Goal: Information Seeking & Learning: Learn about a topic

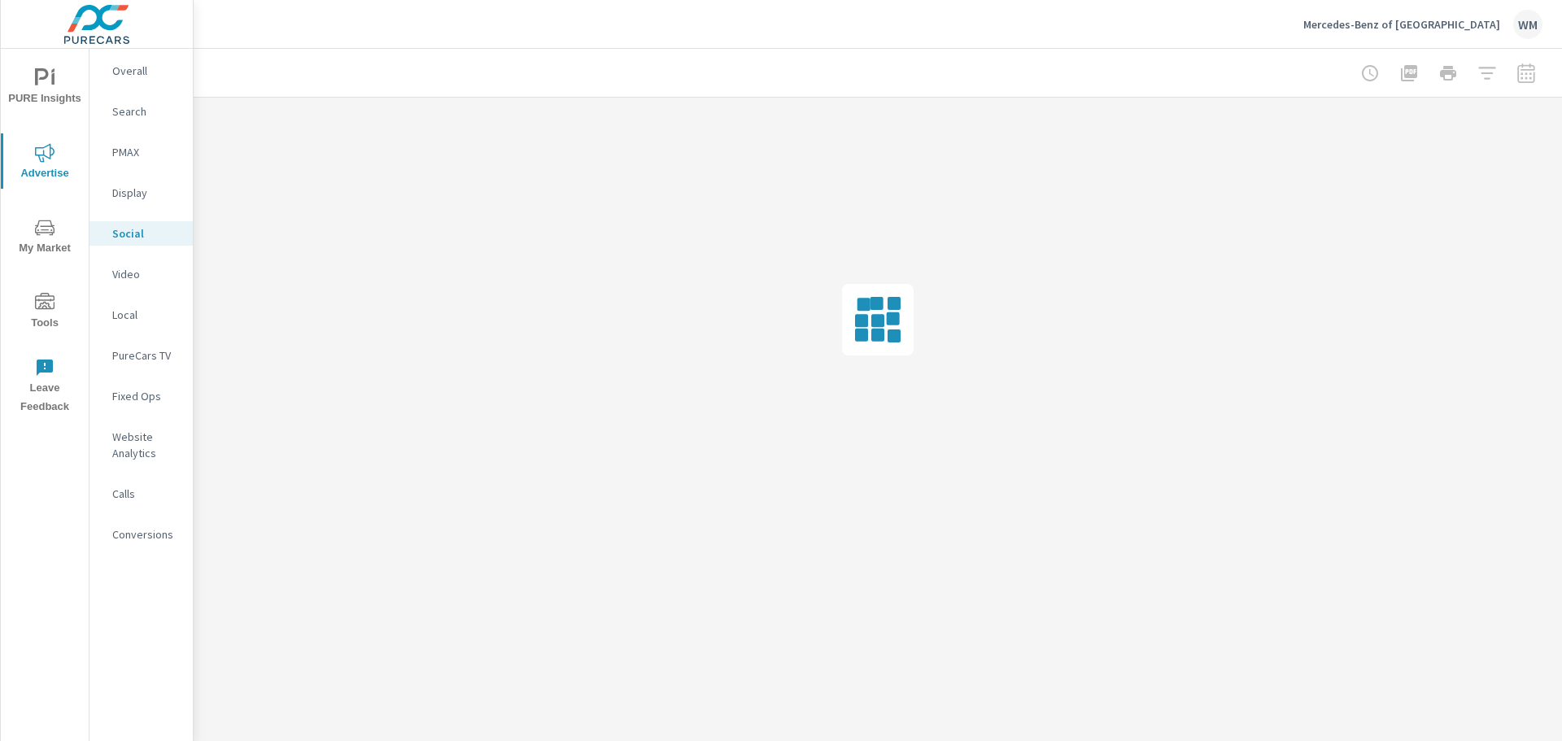
click at [44, 235] on icon "nav menu" at bounding box center [45, 228] width 20 height 20
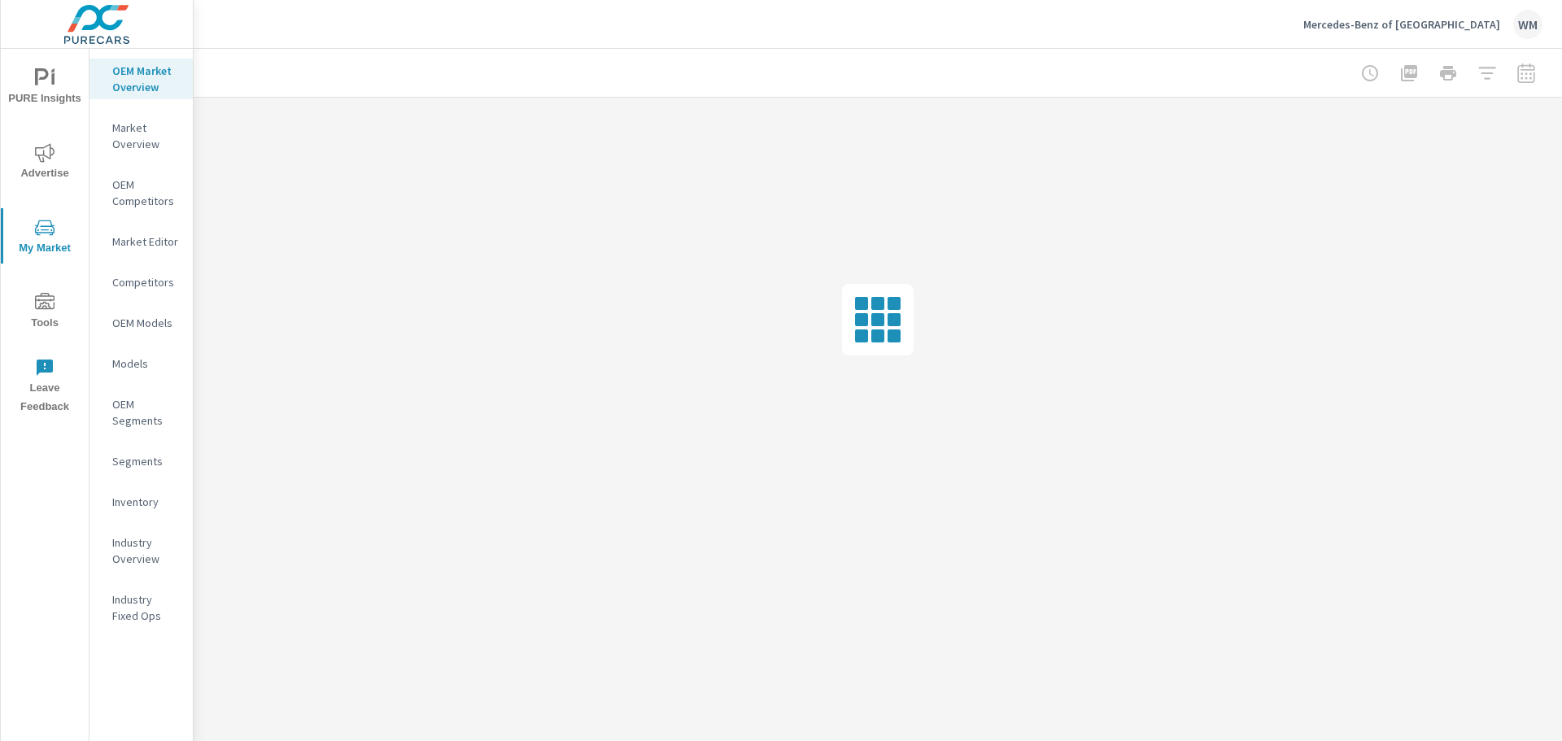
click at [147, 142] on p "Market Overview" at bounding box center [146, 136] width 68 height 33
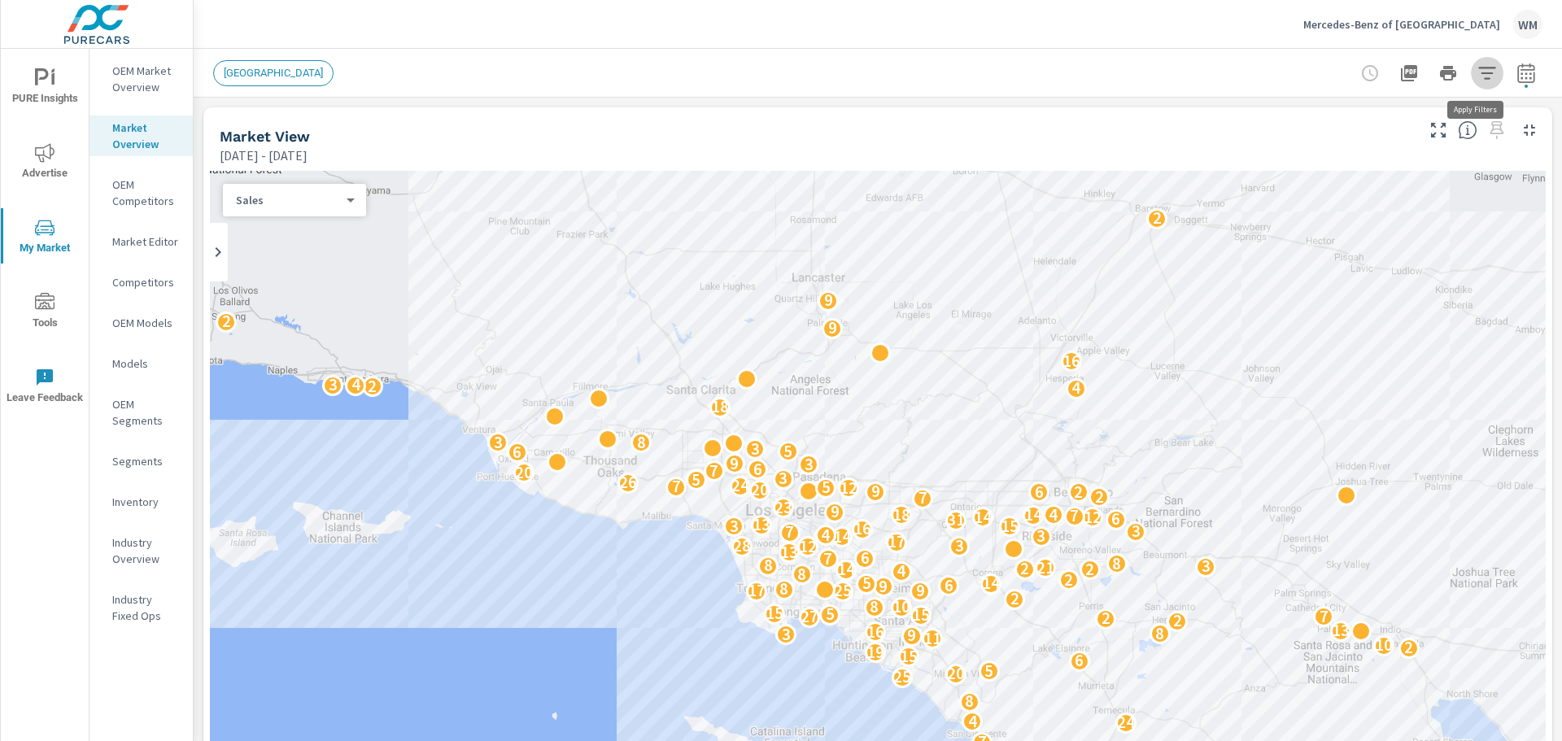
click at [1477, 76] on icon "button" at bounding box center [1487, 73] width 20 height 20
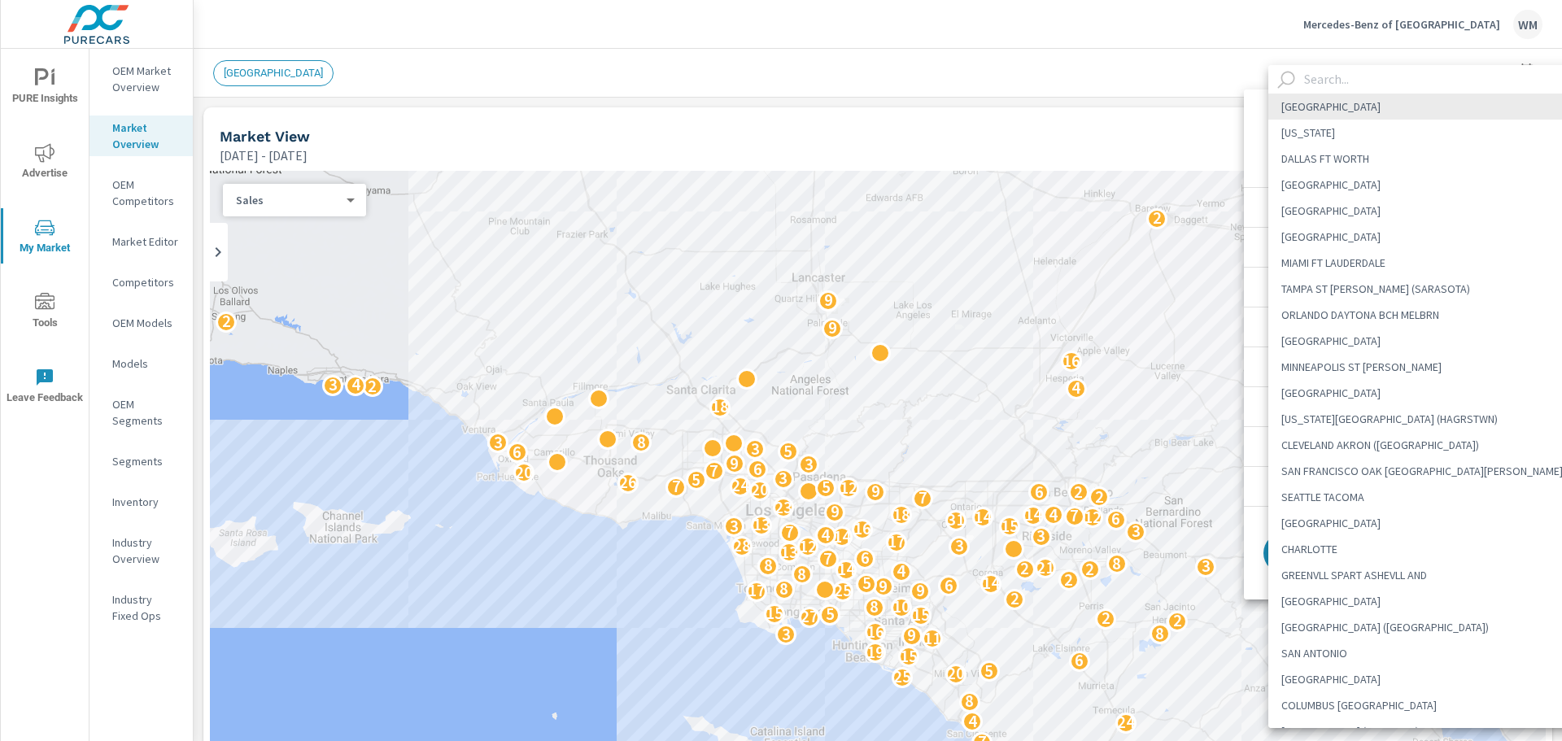
click at [1445, 134] on body "PURE Insights Advertise My Market Tools Leave Feedback OEM Market Overview Mark…" at bounding box center [781, 370] width 1562 height 741
click at [1349, 76] on input "text" at bounding box center [1443, 79] width 290 height 28
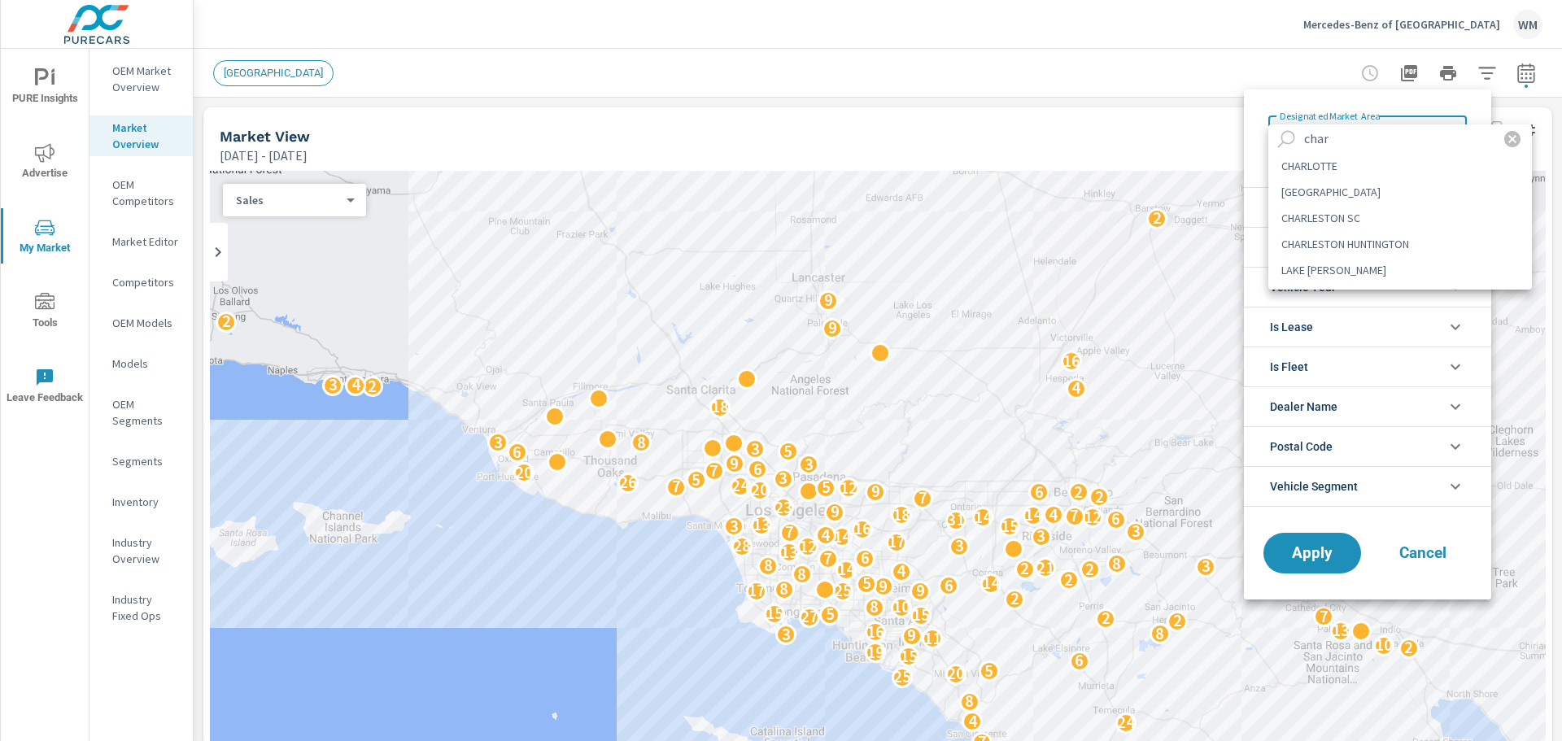
type input "char"
click at [1394, 190] on li "[GEOGRAPHIC_DATA]" at bounding box center [1400, 192] width 264 height 26
type Area "[GEOGRAPHIC_DATA]"
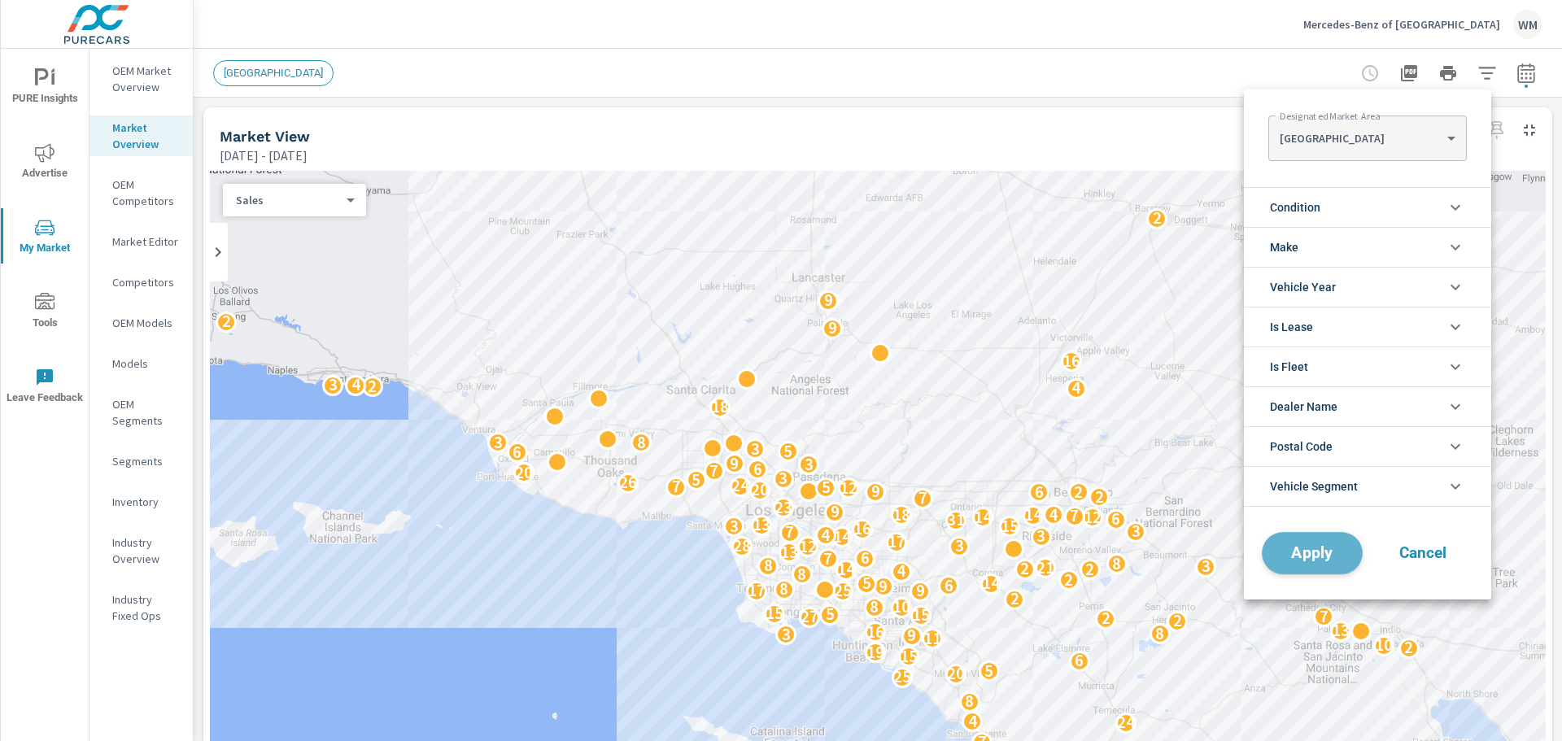
click at [1311, 546] on span "Apply" at bounding box center [1312, 553] width 67 height 15
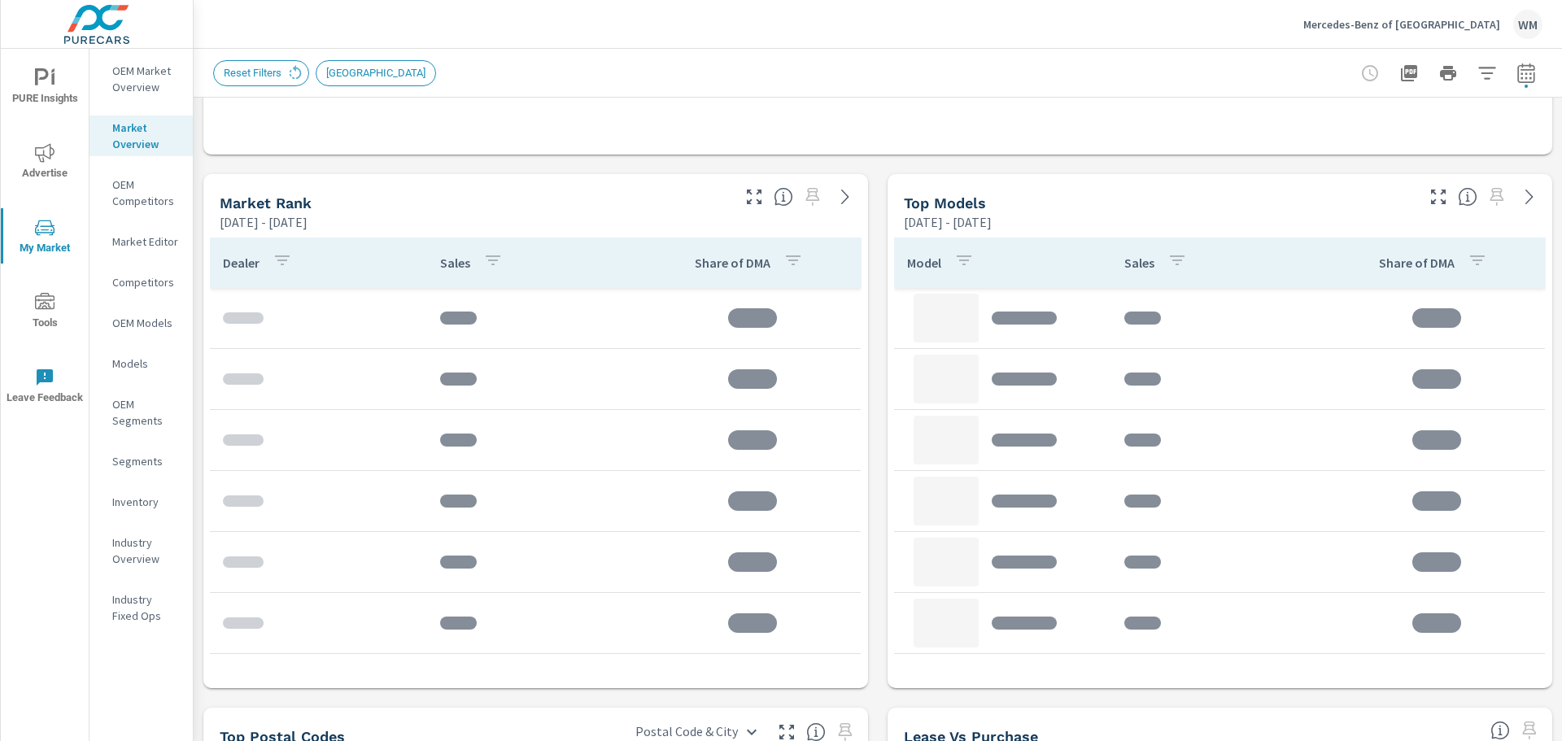
scroll to position [772, 0]
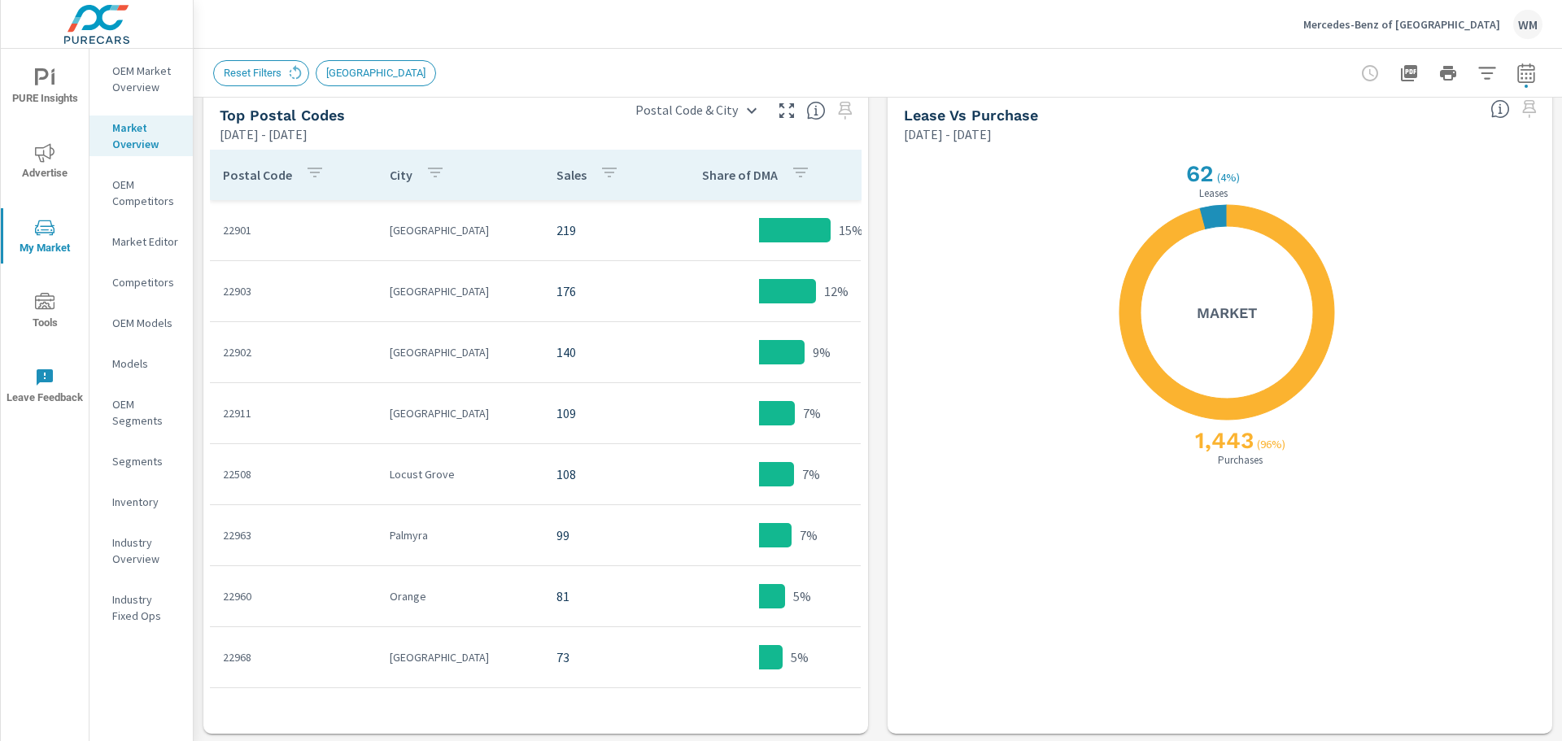
scroll to position [1350, 0]
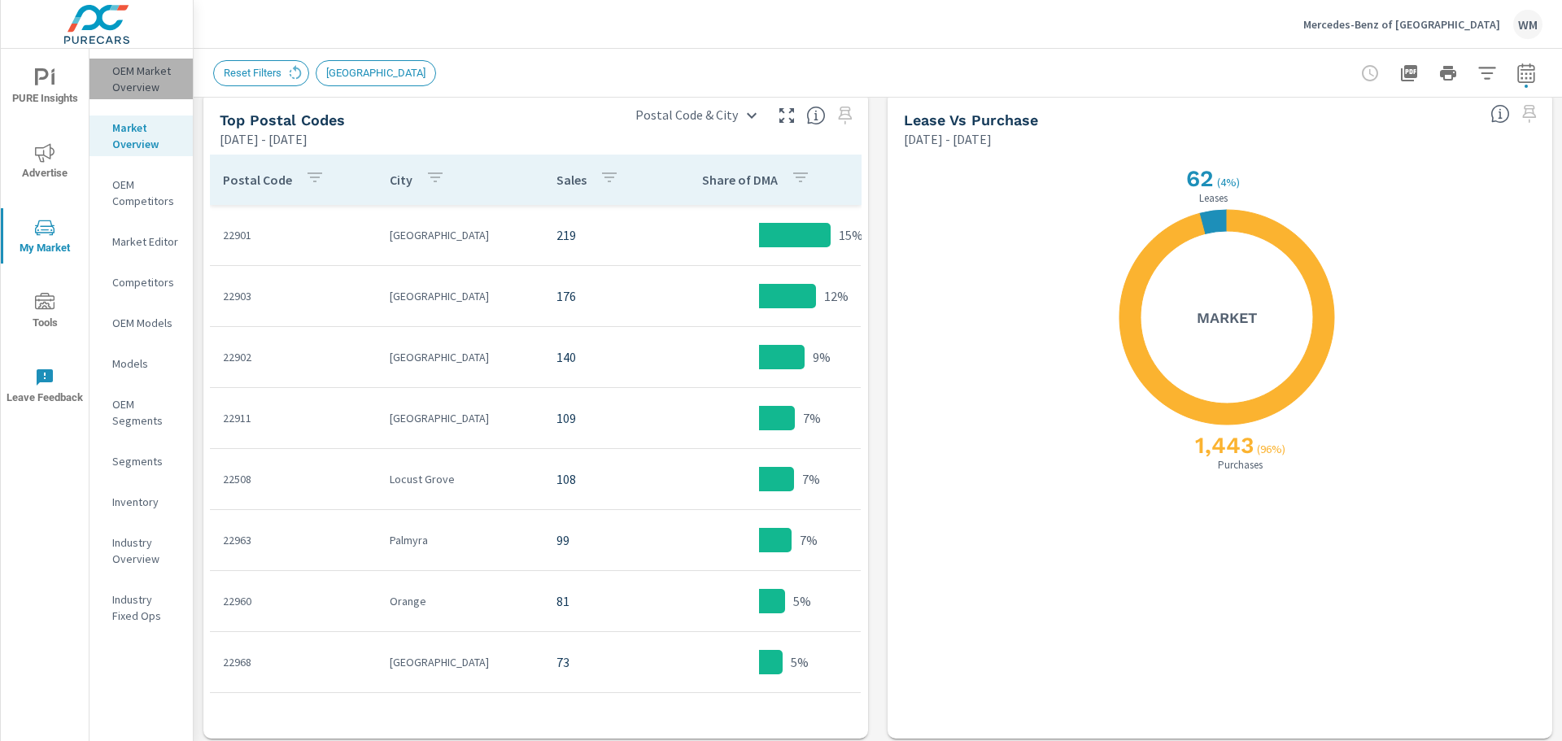
click at [151, 91] on p "OEM Market Overview" at bounding box center [146, 79] width 68 height 33
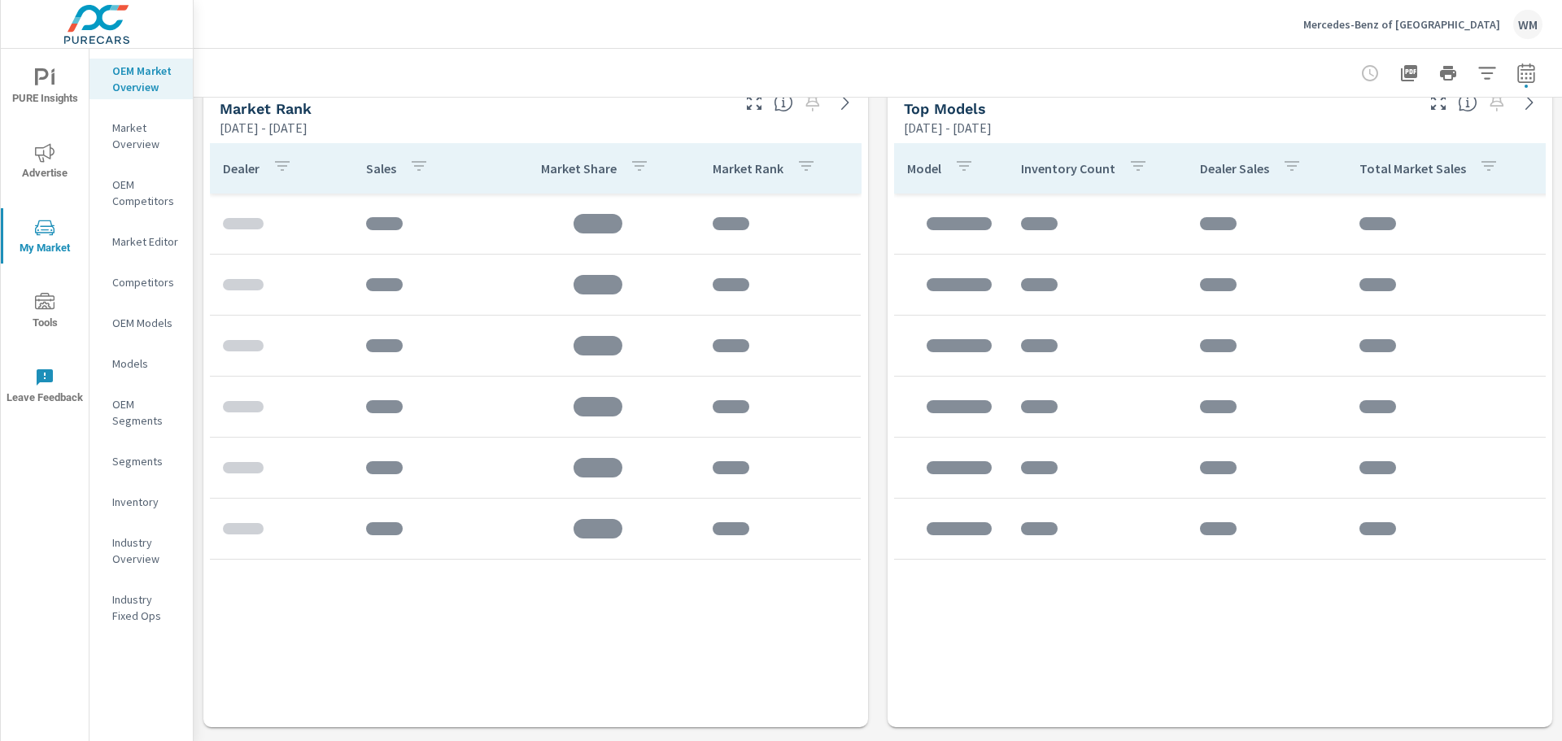
scroll to position [651, 0]
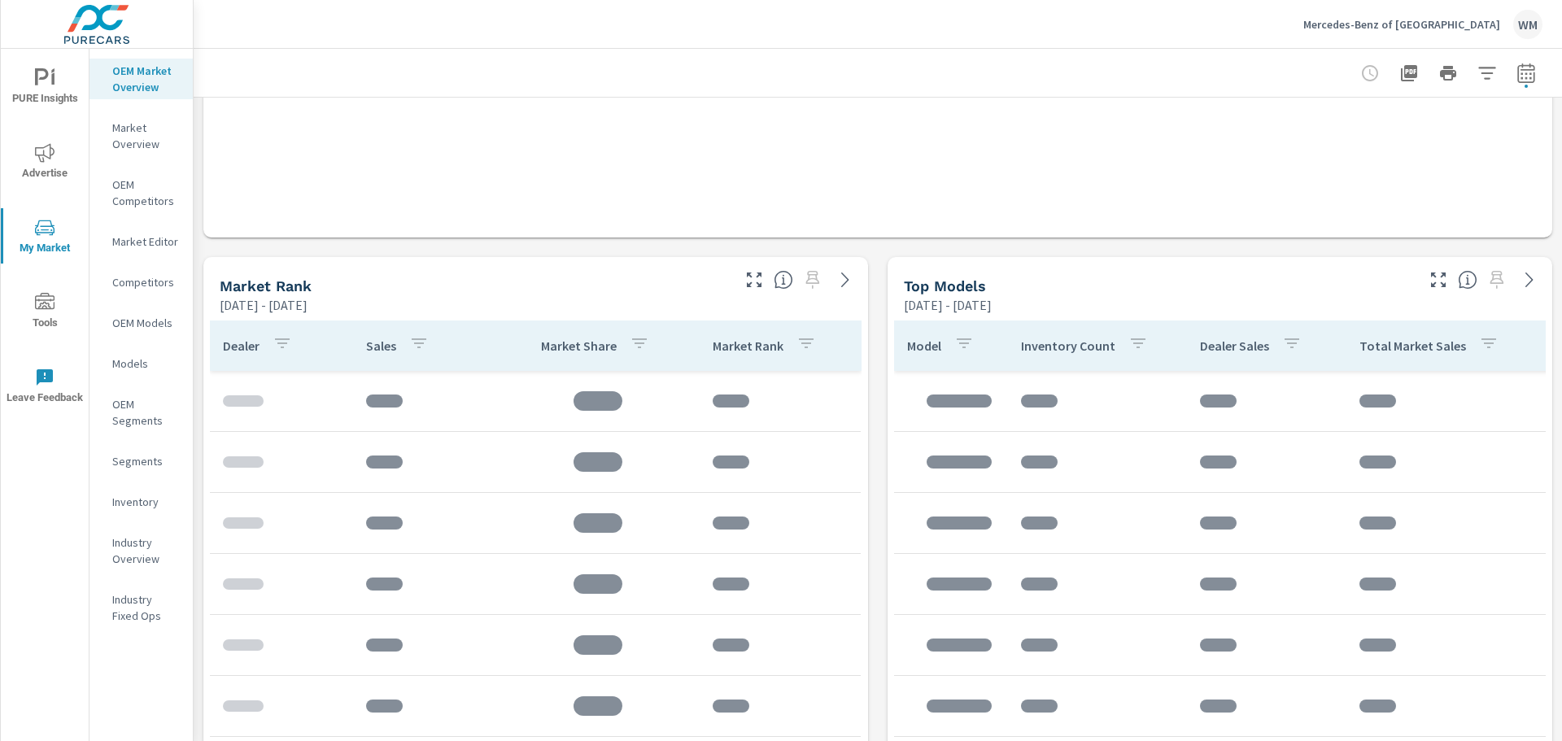
click at [1478, 72] on icon "button" at bounding box center [1486, 73] width 17 height 12
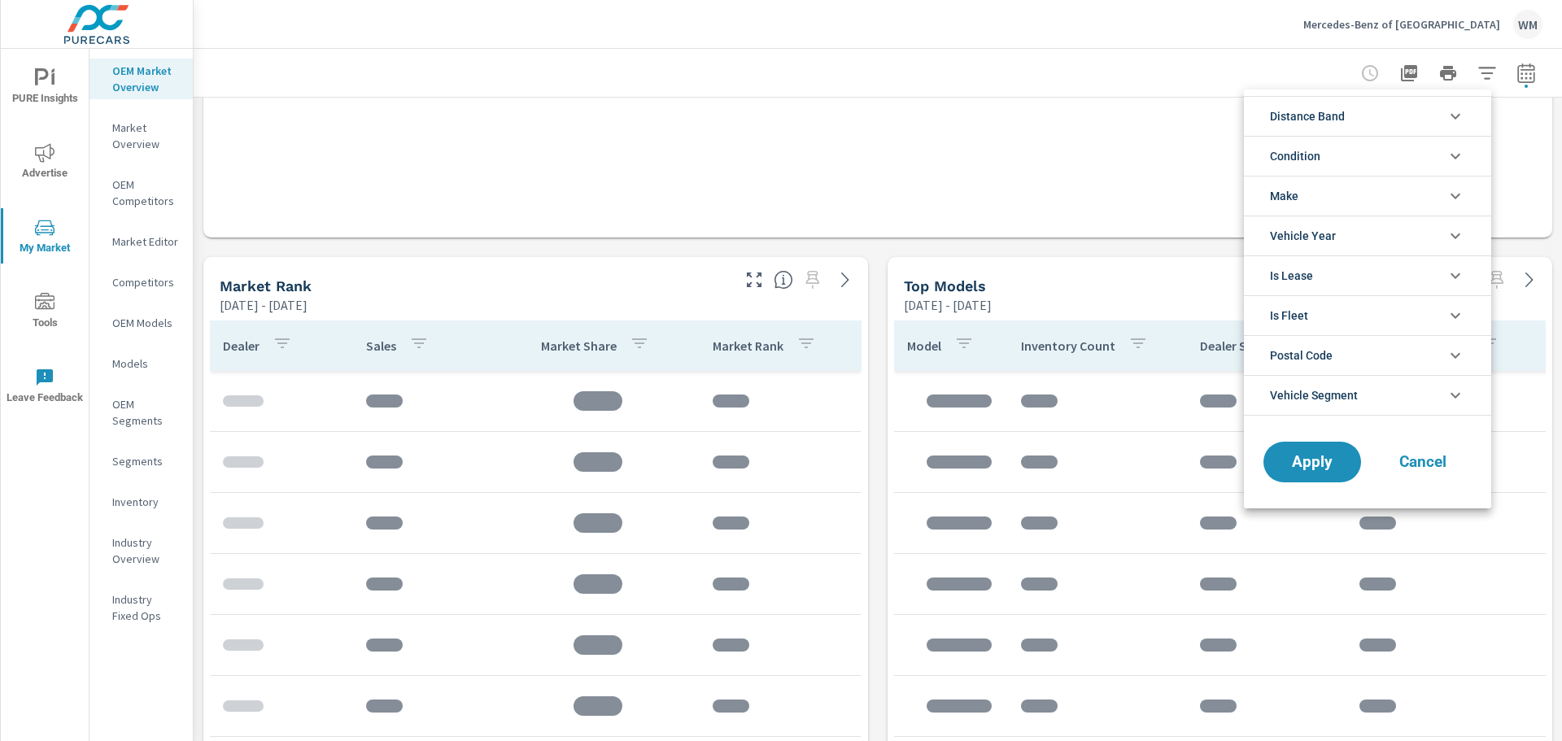
click at [1438, 113] on li "Distance Band" at bounding box center [1367, 116] width 247 height 40
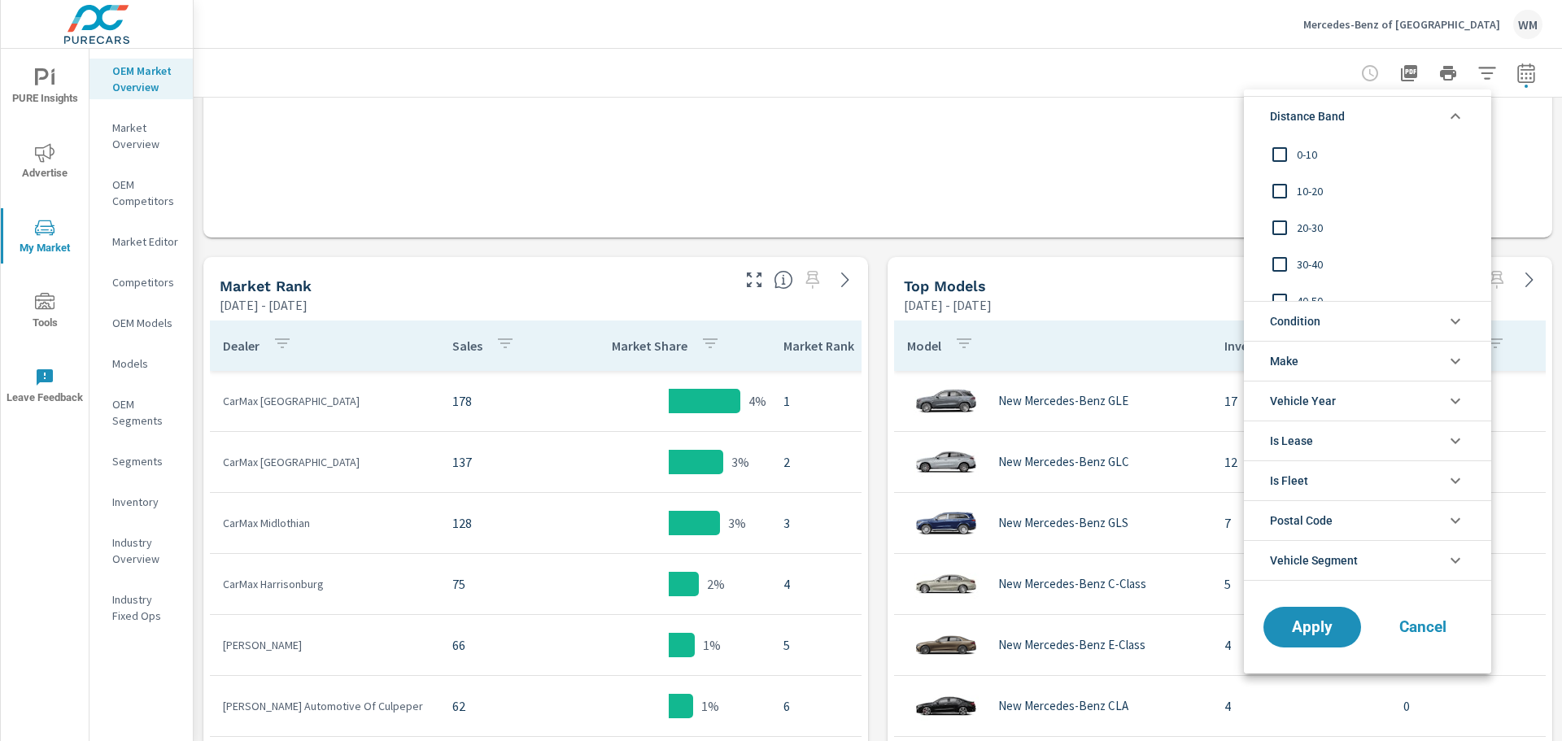
click at [870, 276] on div at bounding box center [781, 370] width 1562 height 741
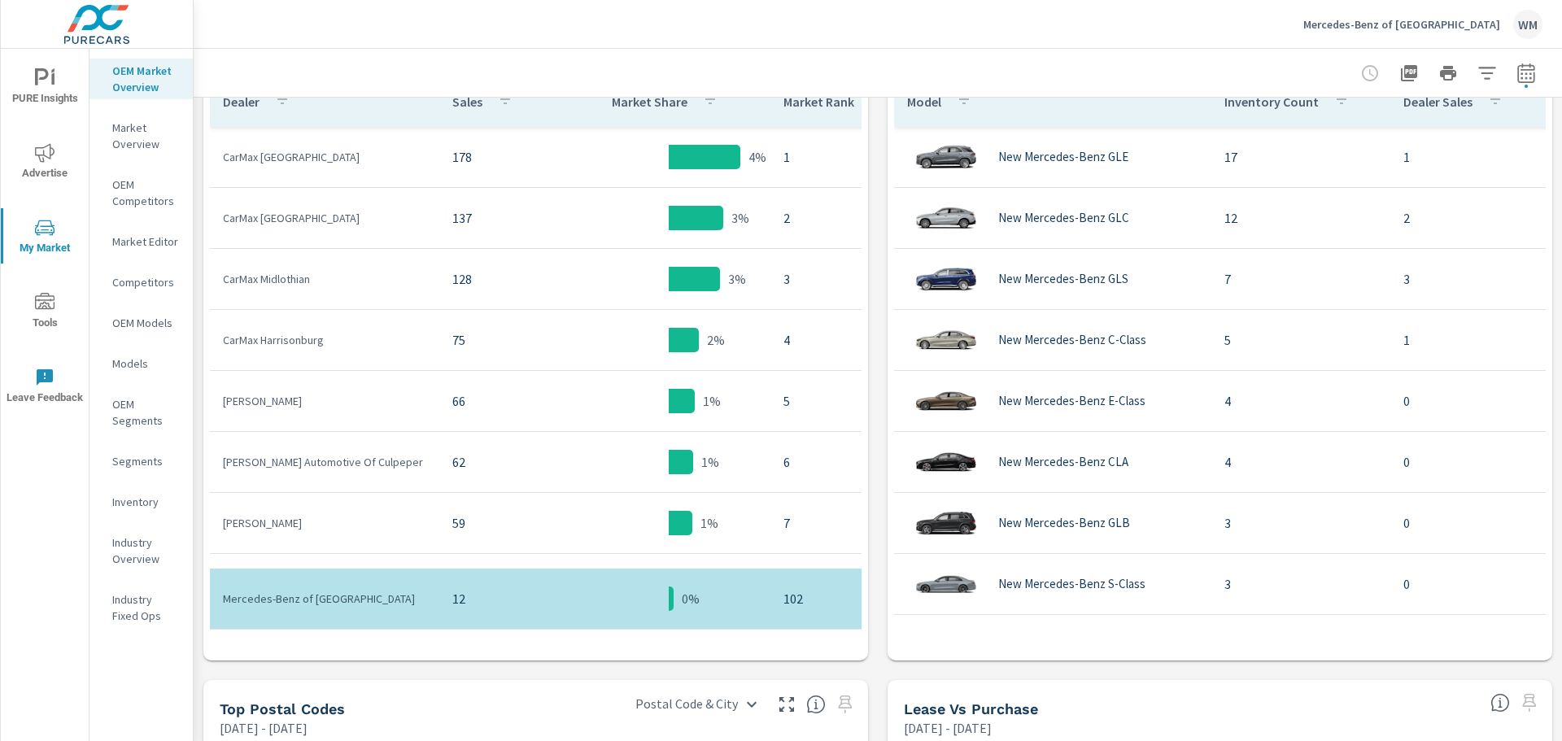
scroll to position [814, 0]
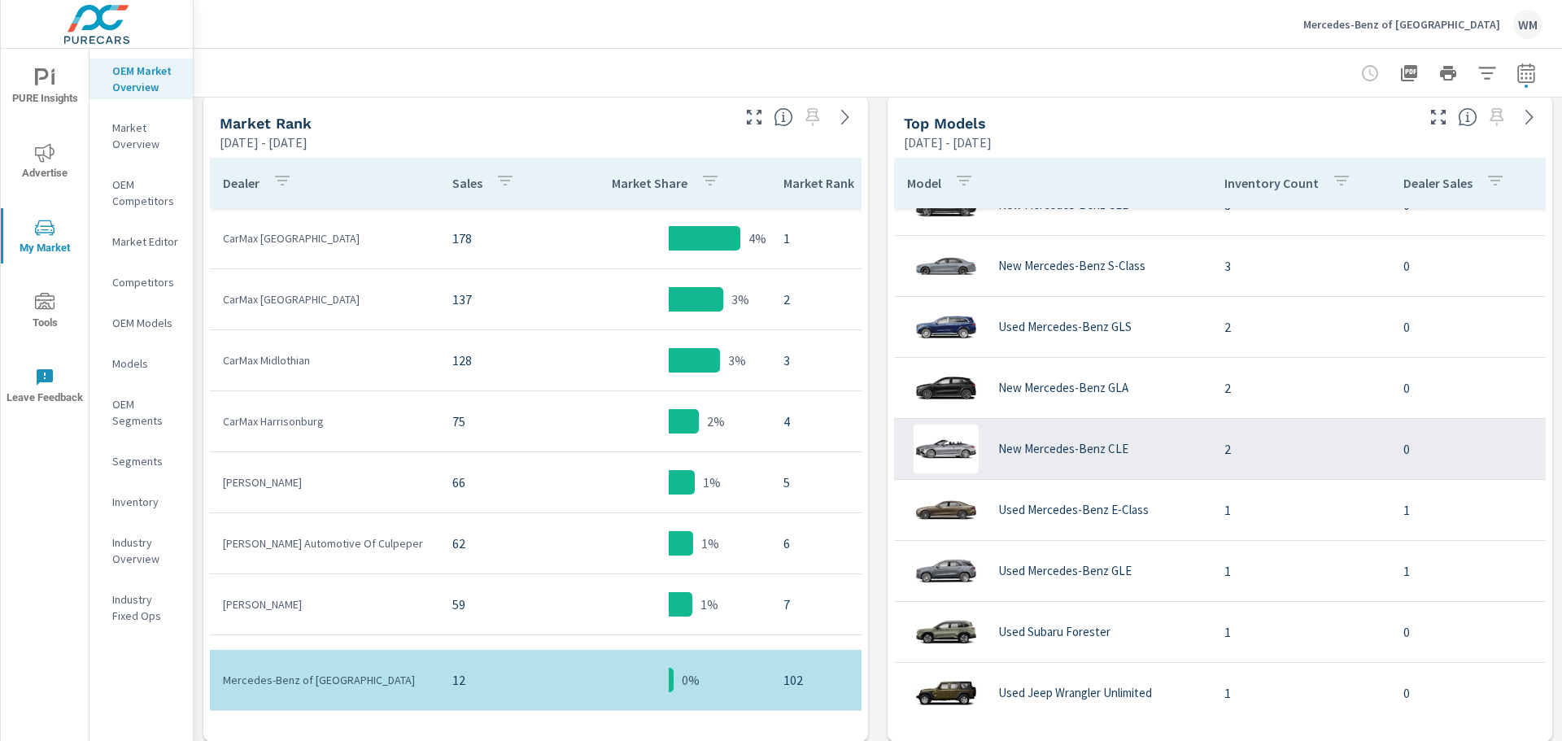
scroll to position [407, 0]
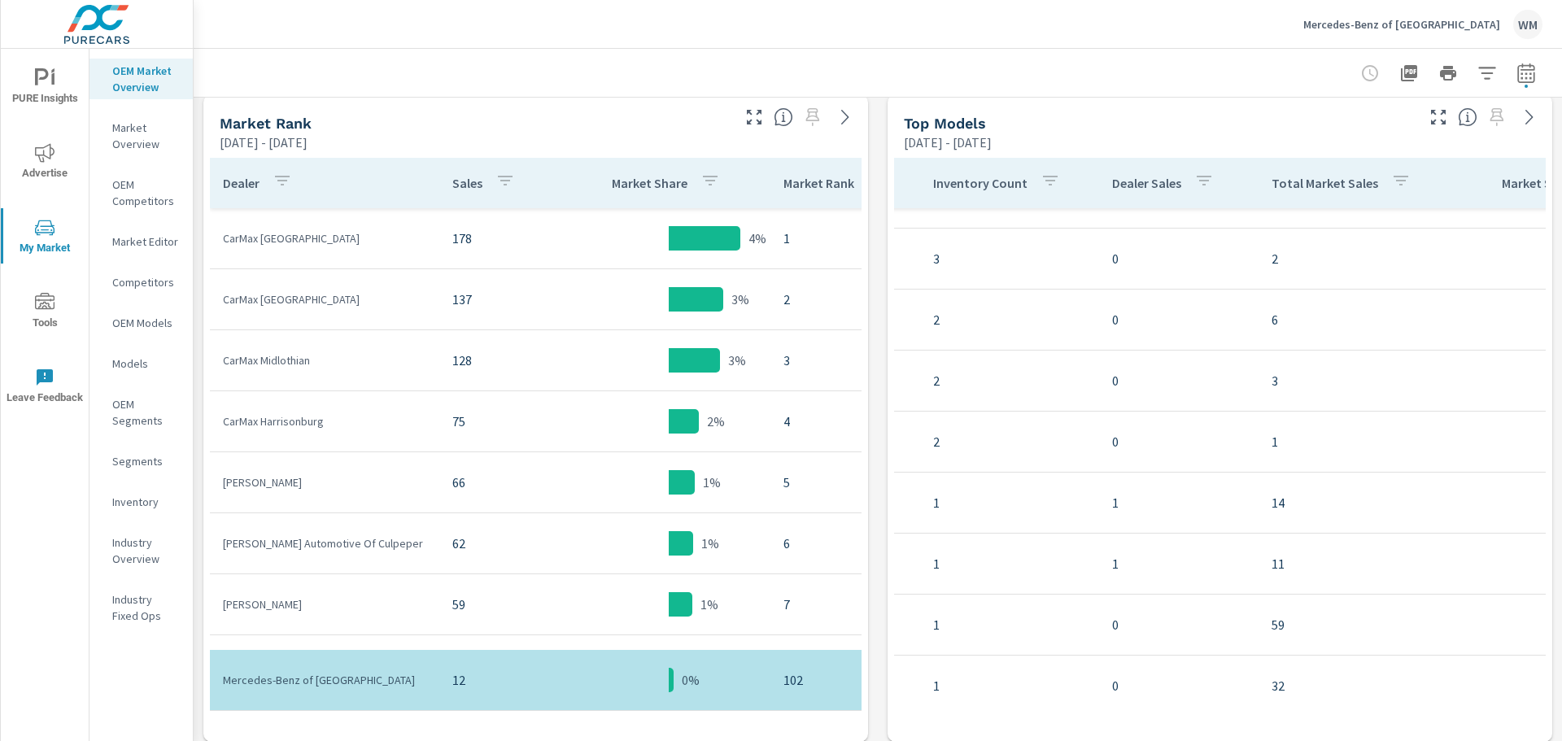
scroll to position [407, 352]
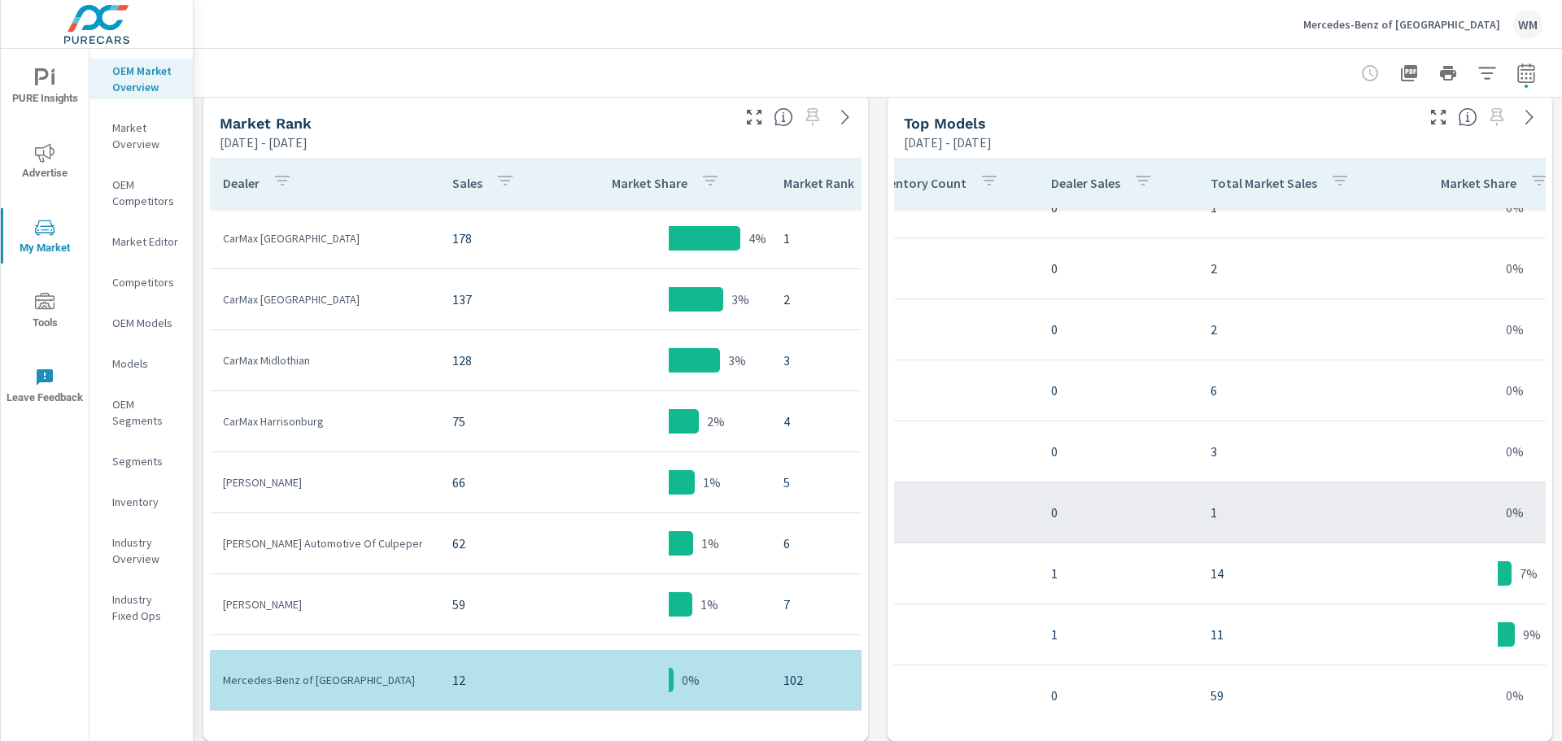
scroll to position [163, 352]
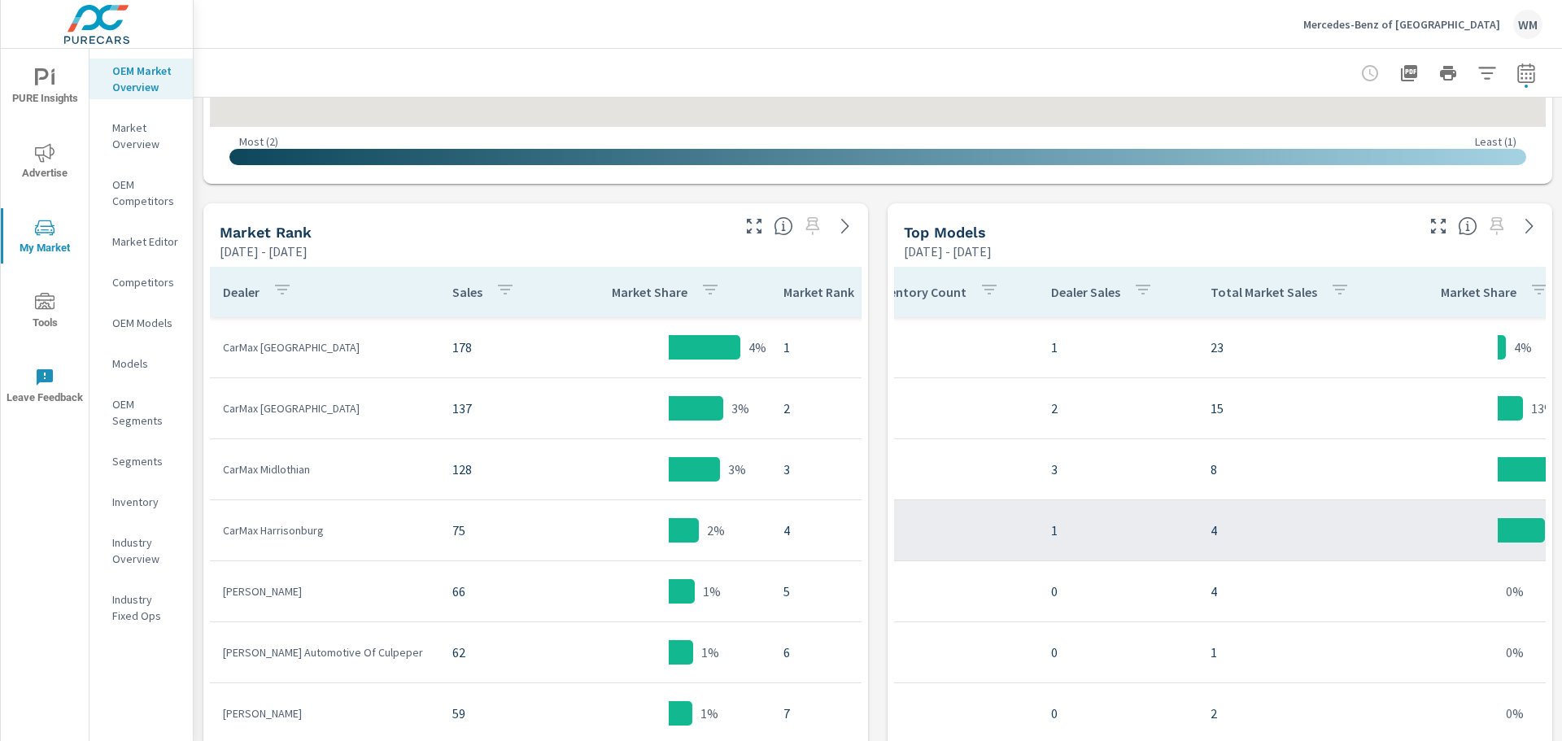
scroll to position [569, 0]
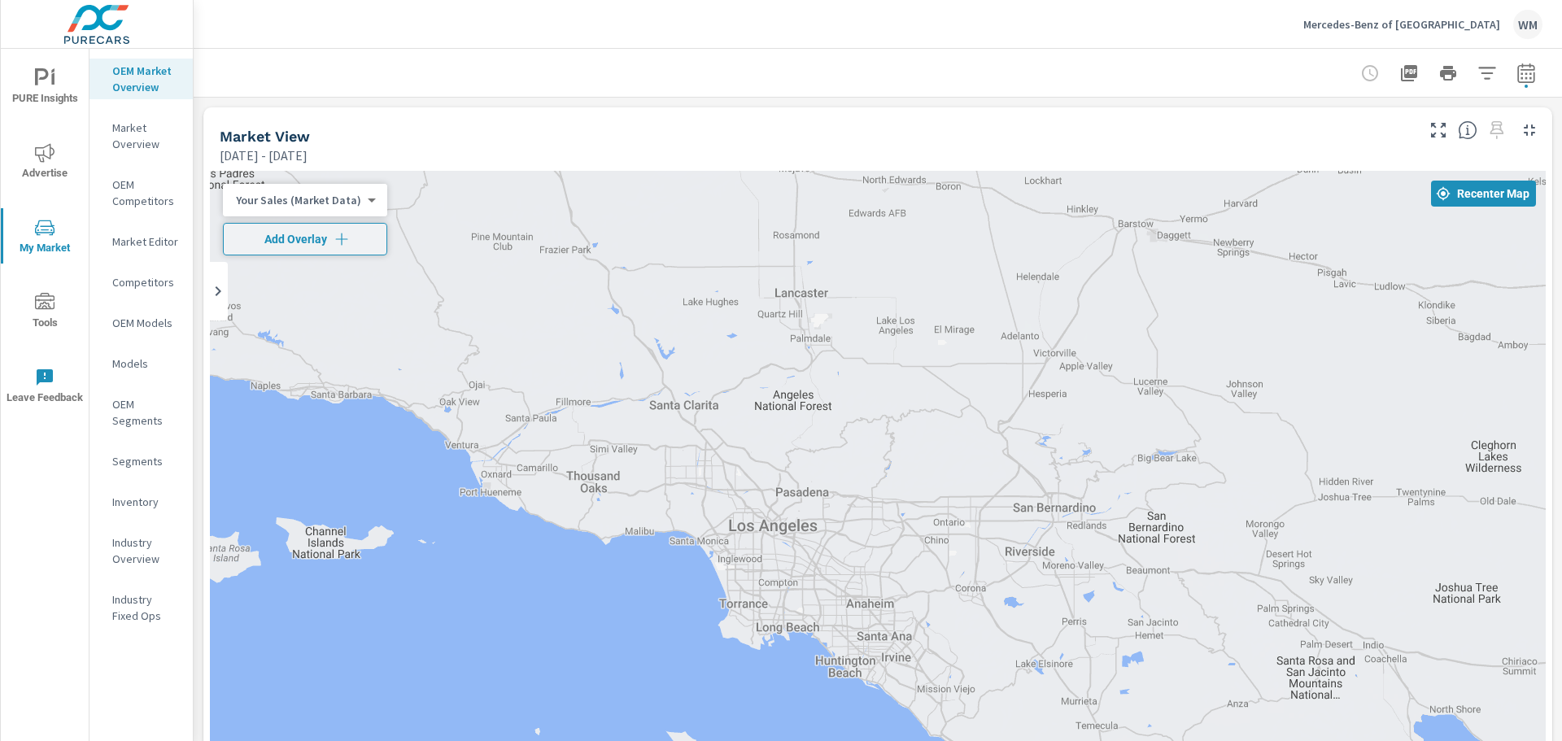
drag, startPoint x: 1076, startPoint y: 513, endPoint x: 1058, endPoint y: 515, distance: 18.0
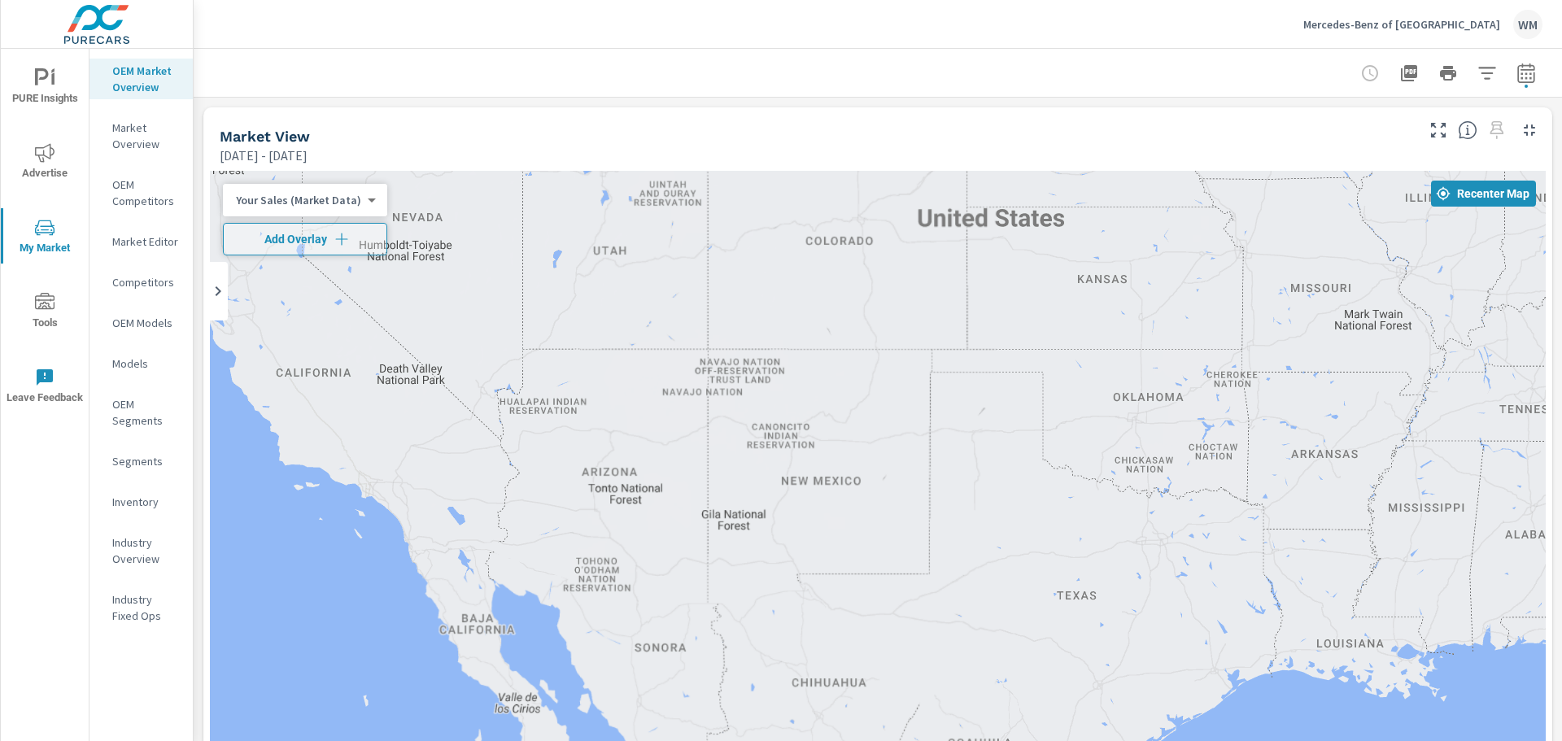
drag, startPoint x: 1346, startPoint y: 515, endPoint x: 642, endPoint y: 491, distance: 704.9
click at [642, 491] on div at bounding box center [878, 501] width 1336 height 661
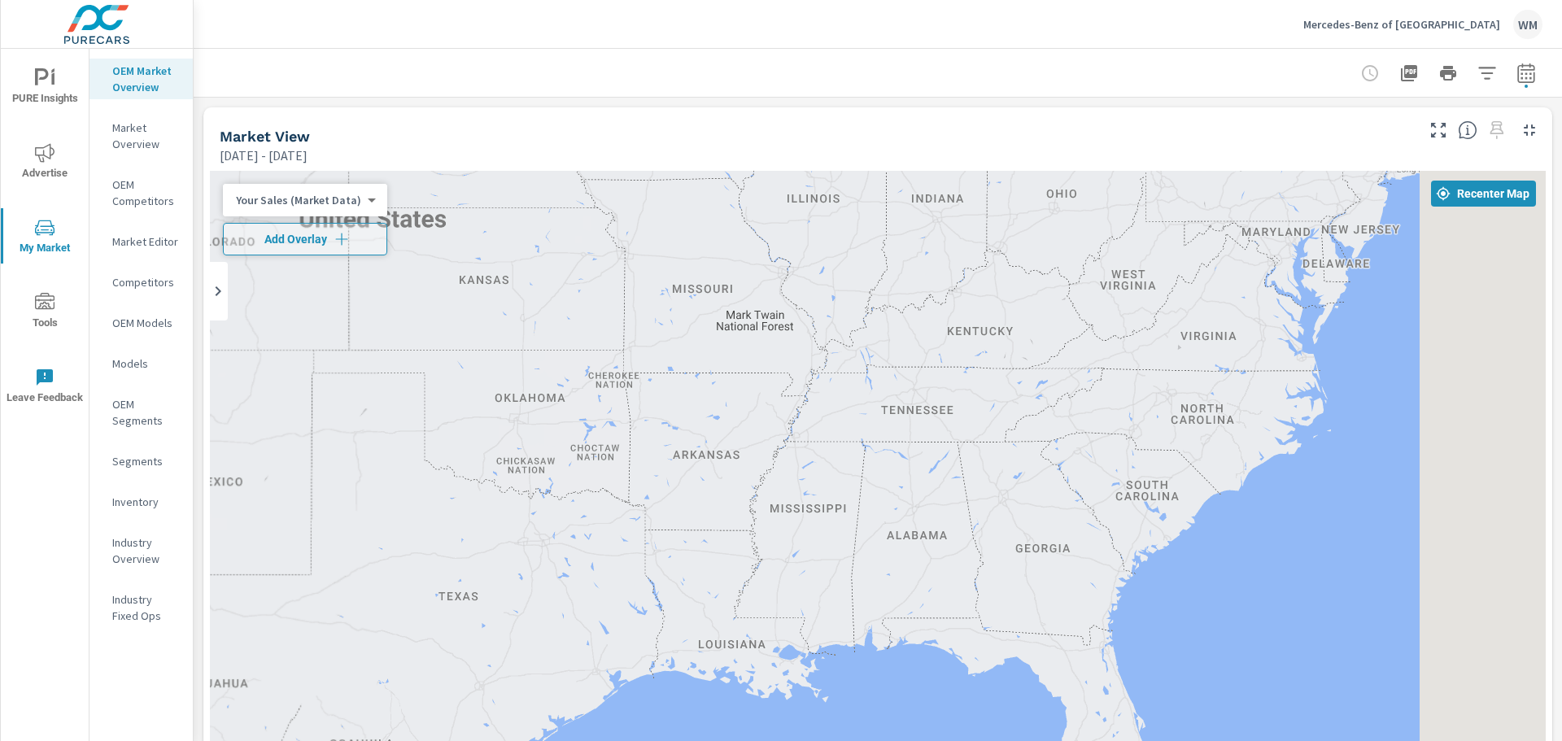
drag, startPoint x: 1164, startPoint y: 517, endPoint x: 913, endPoint y: 509, distance: 251.5
click at [824, 539] on div "6 2 4 2 3 40 31 11 72 26 12 6 12 14 4 18 5 33 75 16 7 143 27 14 5 2 2 3" at bounding box center [878, 501] width 1336 height 661
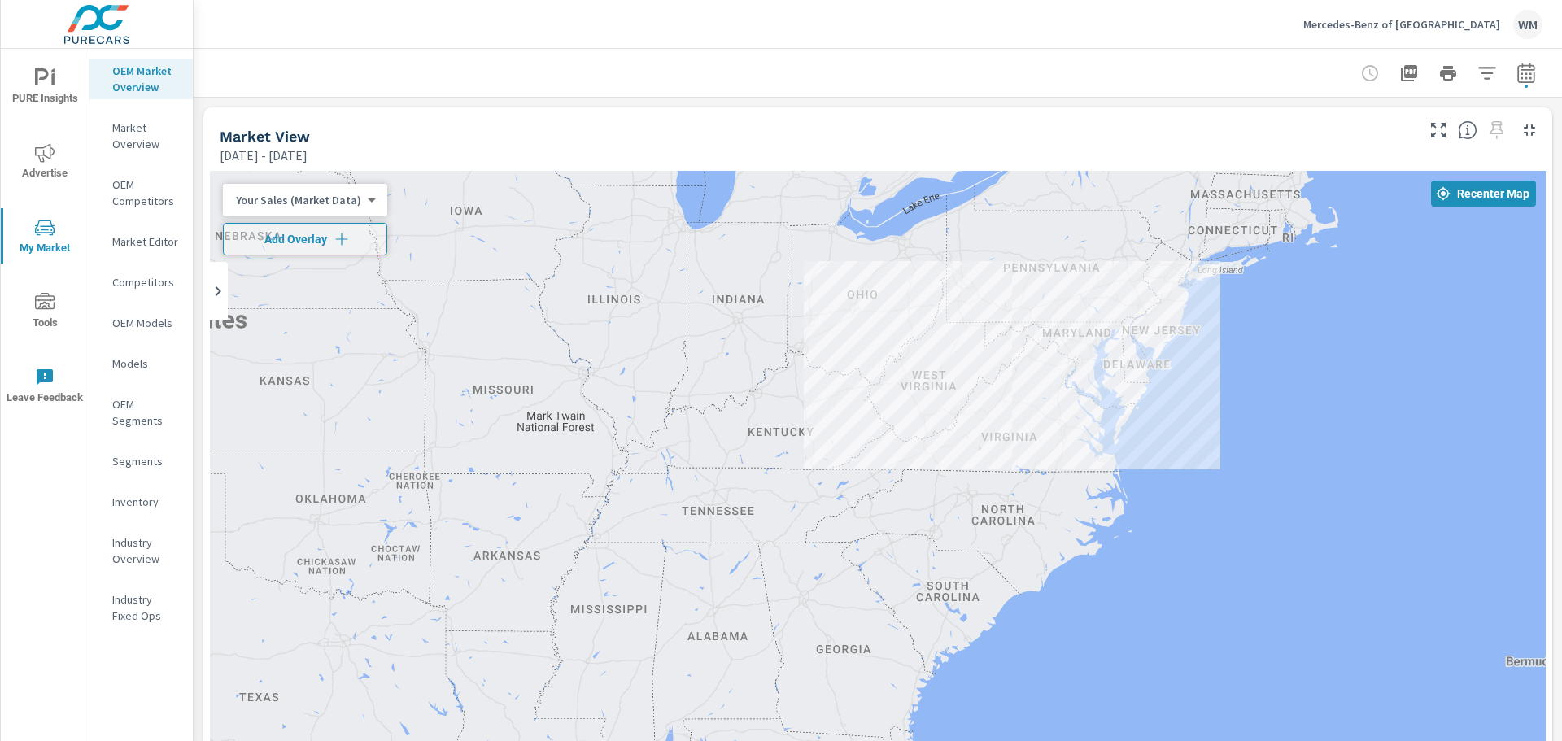
drag, startPoint x: 1032, startPoint y: 454, endPoint x: 1012, endPoint y: 535, distance: 83.9
click at [1012, 535] on div "6 2 4 2 3 40 31 11 72 26 12 6 12 14 4 18 5 33 75 16 7 143 27 14 5 2 2 3" at bounding box center [878, 501] width 1336 height 661
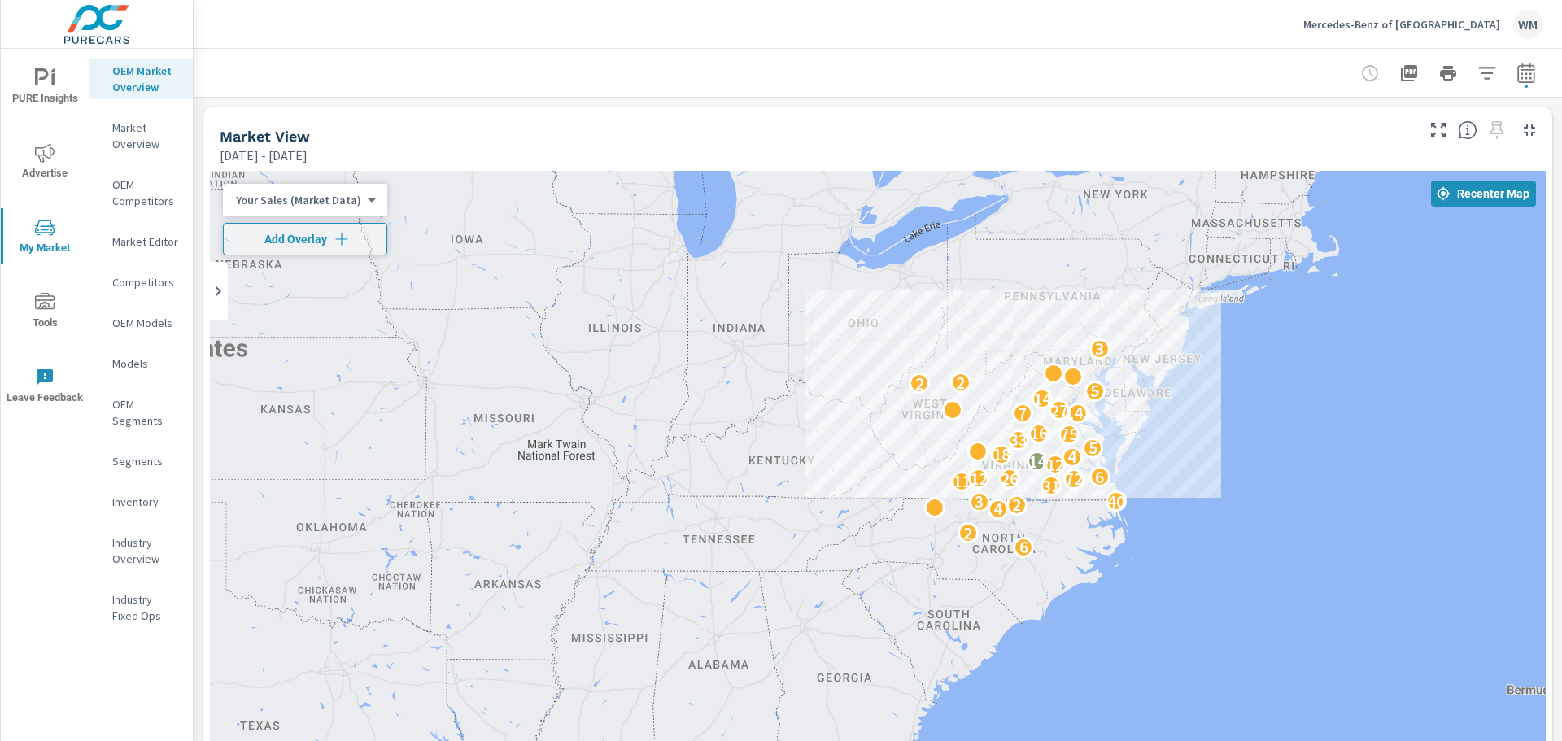
drag, startPoint x: 1023, startPoint y: 489, endPoint x: 1029, endPoint y: 513, distance: 25.3
click at [1027, 523] on div "6 2 4 2 3 40 31 11 72 26 12 6 12 14 4 18 5 33 75 16 7 143 27 14 5 2 2 3" at bounding box center [878, 501] width 1336 height 661
